Goal: Task Accomplishment & Management: Complete application form

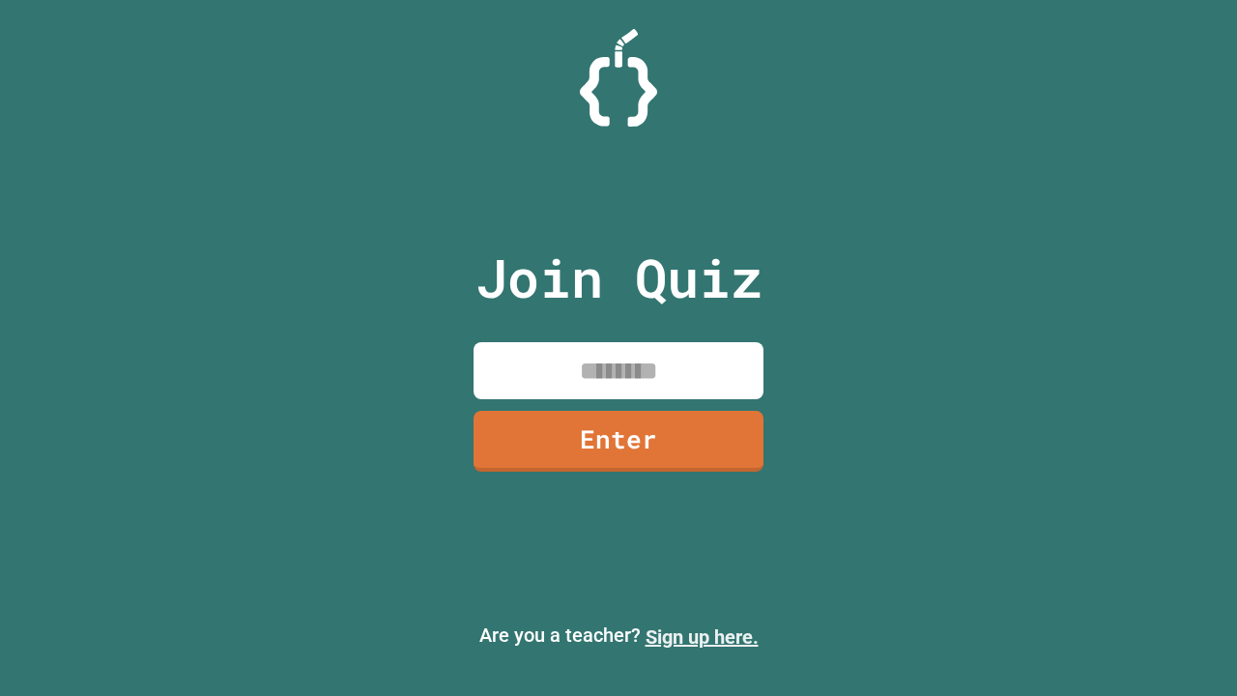
click at [701, 637] on link "Sign up here." at bounding box center [701, 636] width 113 height 23
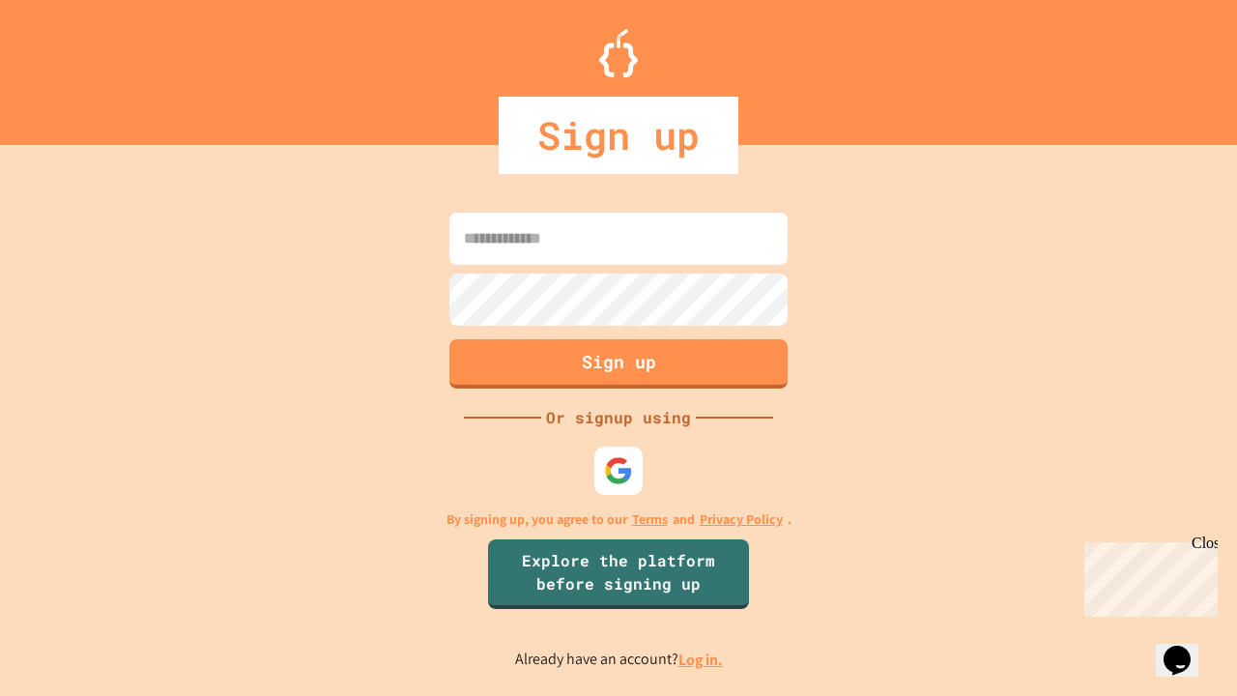
click at [701, 659] on link "Log in." at bounding box center [700, 659] width 44 height 20
